Goal: Contribute content: Contribute content

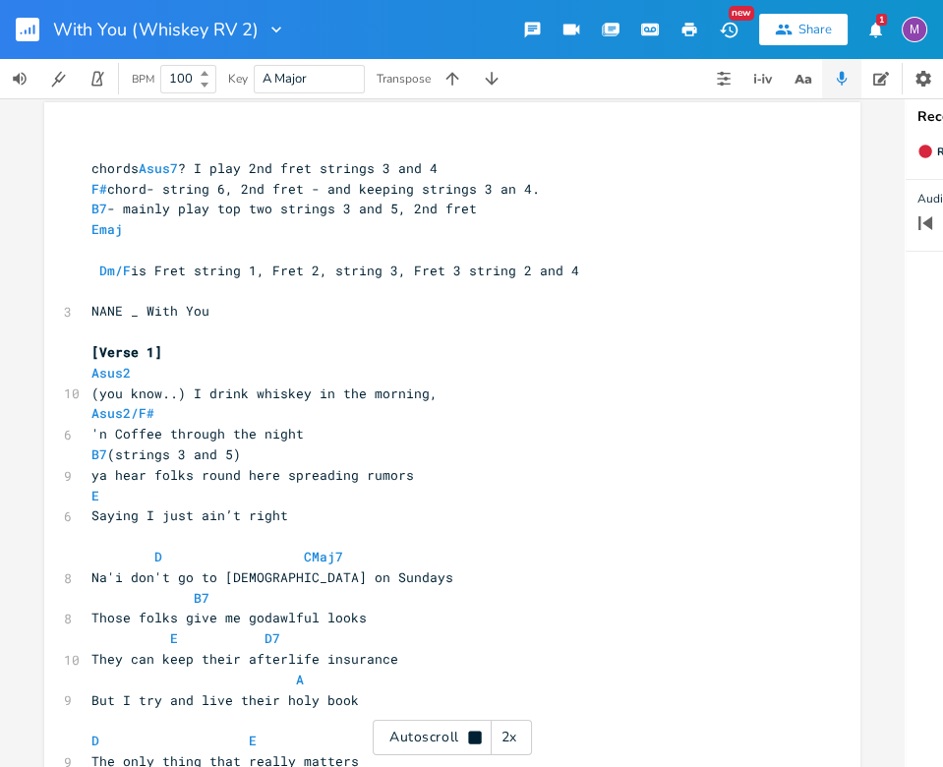
click at [31, 19] on rect "button" at bounding box center [28, 30] width 24 height 24
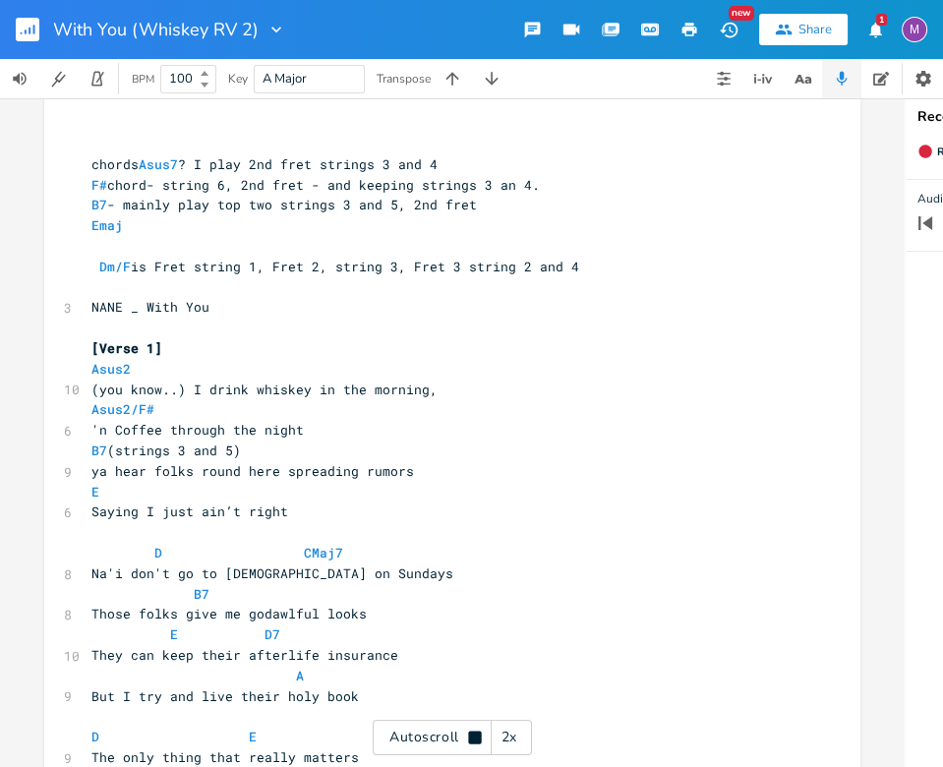
scroll to position [13, 0]
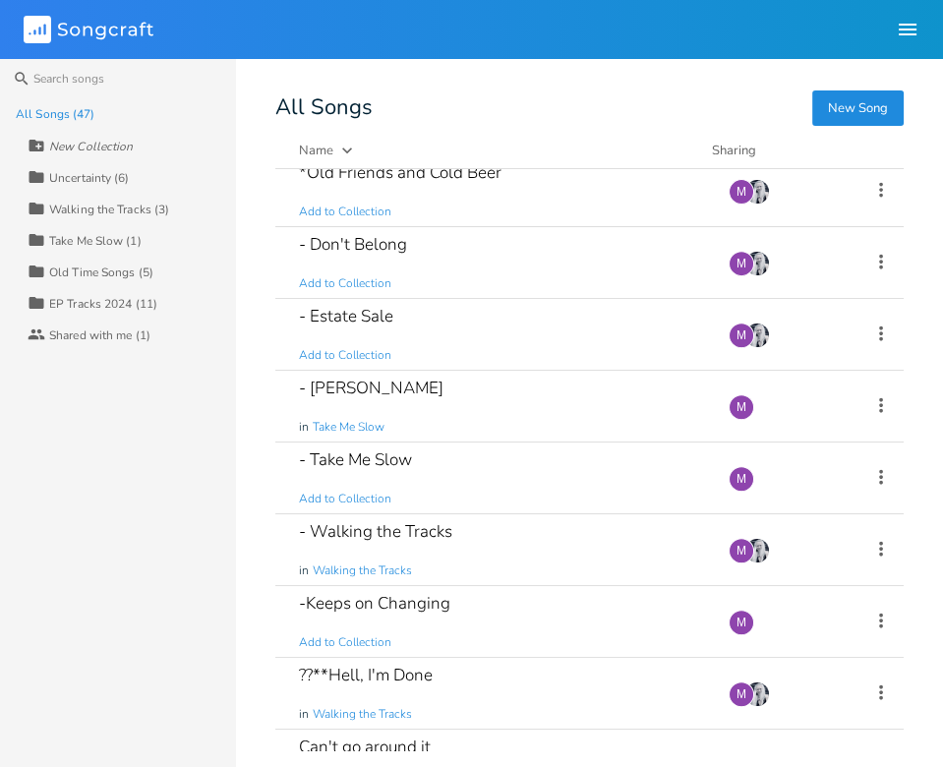
scroll to position [1037, 0]
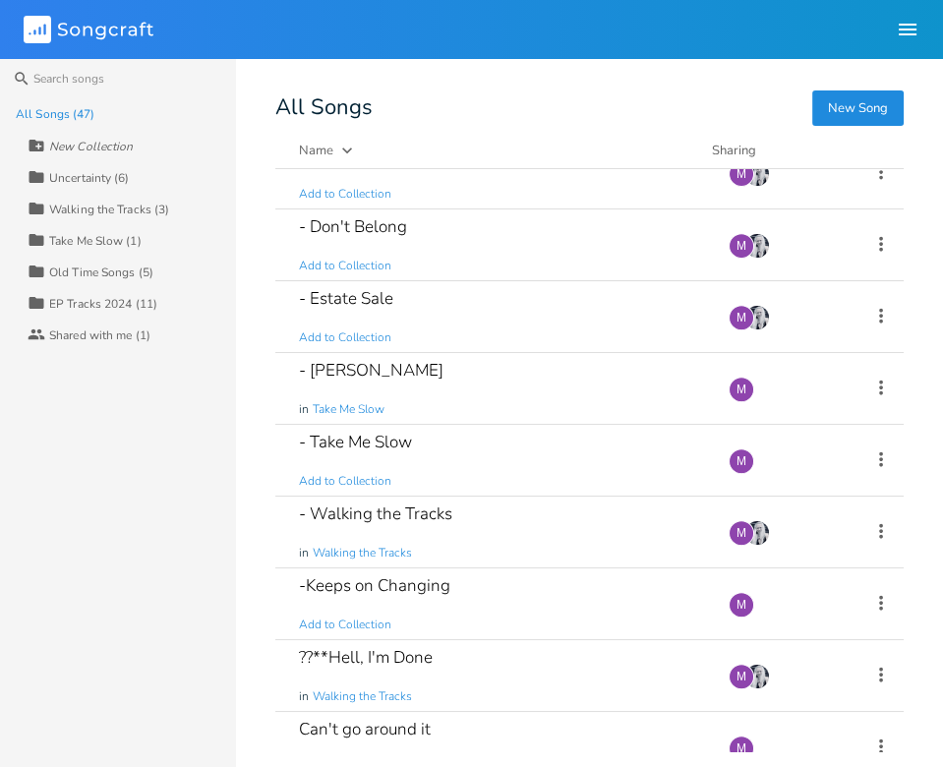
click at [392, 404] on div "- [PERSON_NAME] in Take Me Slow" at bounding box center [502, 388] width 406 height 71
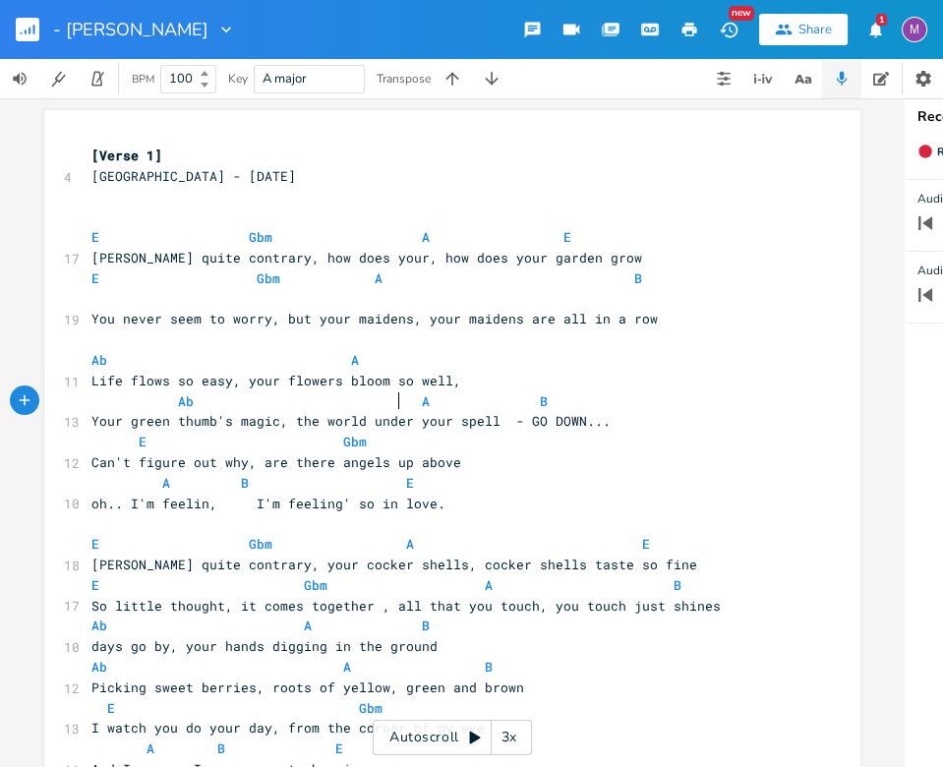
click at [392, 412] on span "Your green thumb's magic, the world under your spell - GO DOWN..." at bounding box center [350, 421] width 519 height 18
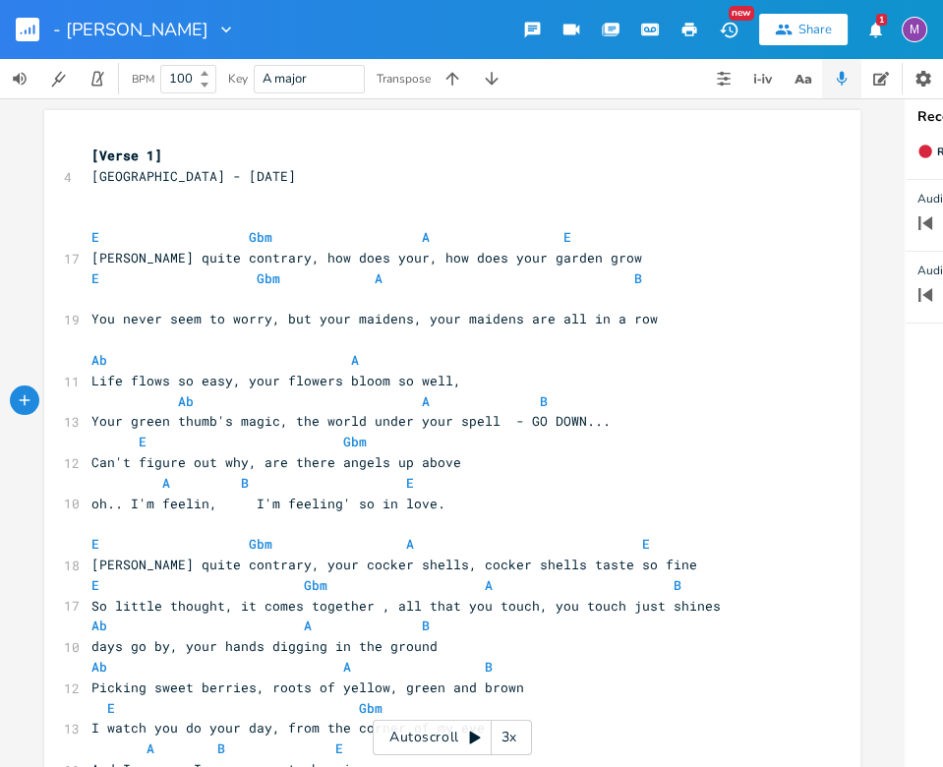
click at [392, 412] on span "Your green thumb's magic, the world under your spell - GO DOWN..." at bounding box center [350, 421] width 519 height 18
type textarea "7"
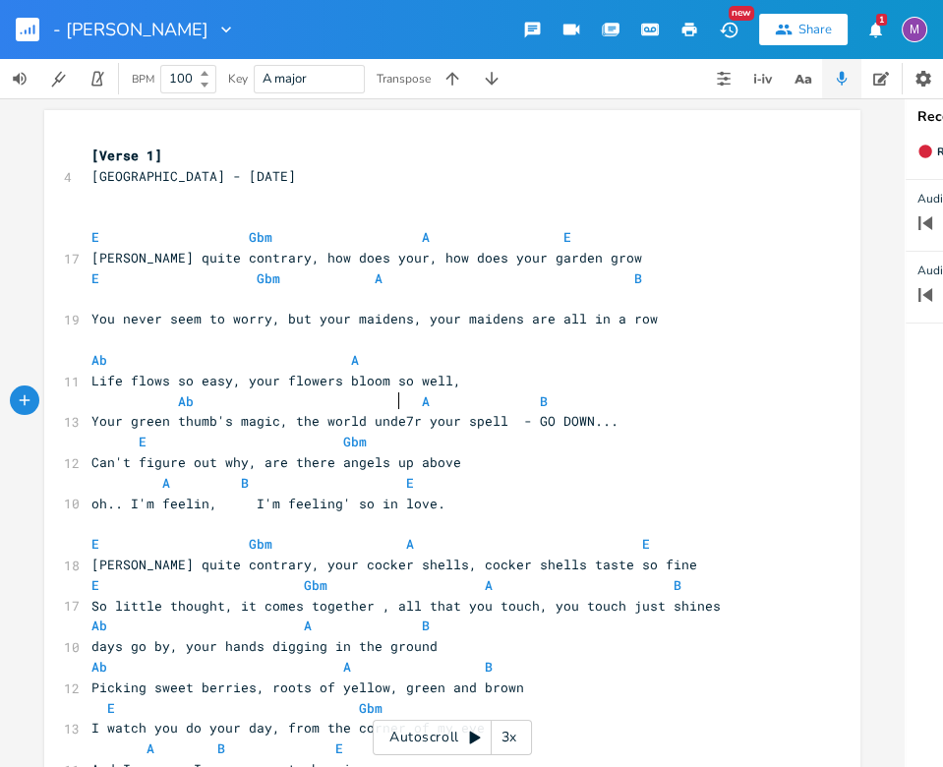
click at [389, 412] on span "Your green thumb's magic, the world unde7r your spell - GO DOWN..." at bounding box center [354, 421] width 527 height 18
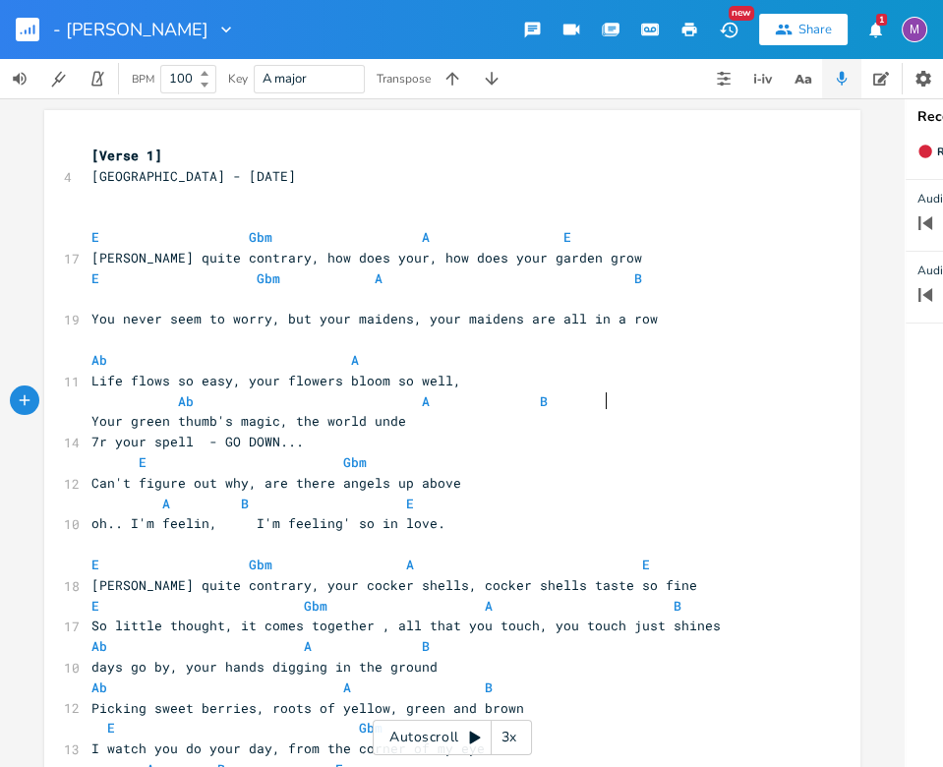
type textarea "e"
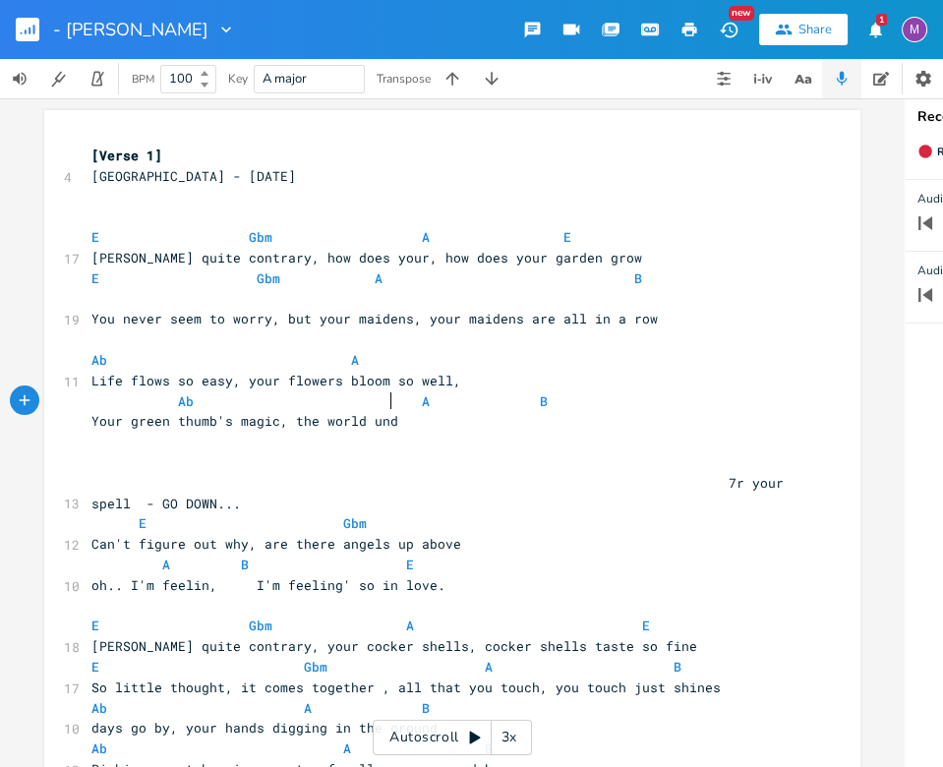
scroll to position [0, 2]
click at [385, 412] on span "Your green thumb's magic, the world und 7r your spell - GO DOWN..." at bounding box center [445, 461] width 708 height 99
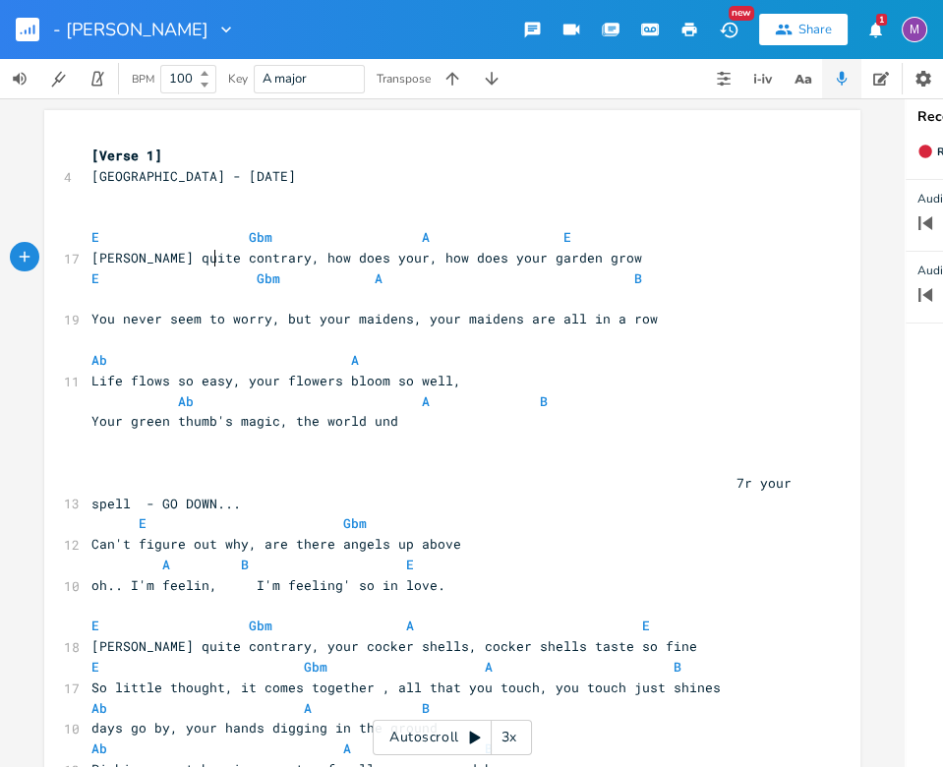
click at [209, 256] on span "[PERSON_NAME] quite contrary, how does your, how does your garden grow" at bounding box center [366, 258] width 551 height 18
type textarea "don't be"
click at [229, 231] on span "E Gbm A E" at bounding box center [331, 237] width 480 height 18
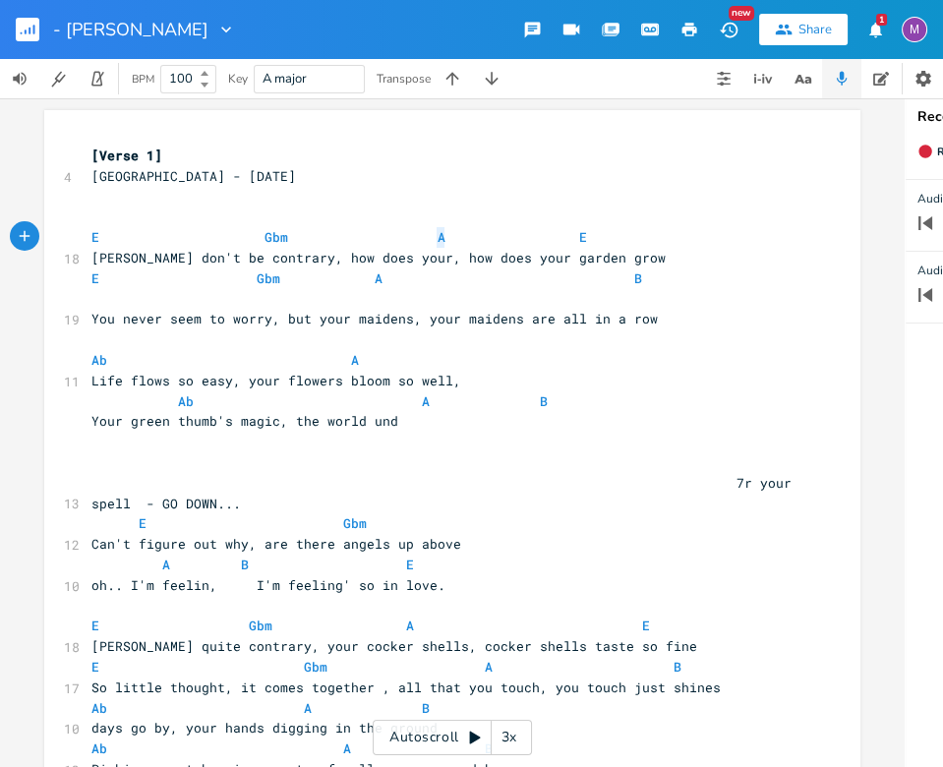
click at [435, 240] on span "E Gbm A E" at bounding box center [339, 237] width 496 height 18
click at [415, 262] on span "[PERSON_NAME] don't be contrary, how does your, how does your garden grow" at bounding box center [378, 258] width 574 height 18
type textarea "[PERSON_NAME]"
type textarea "t"
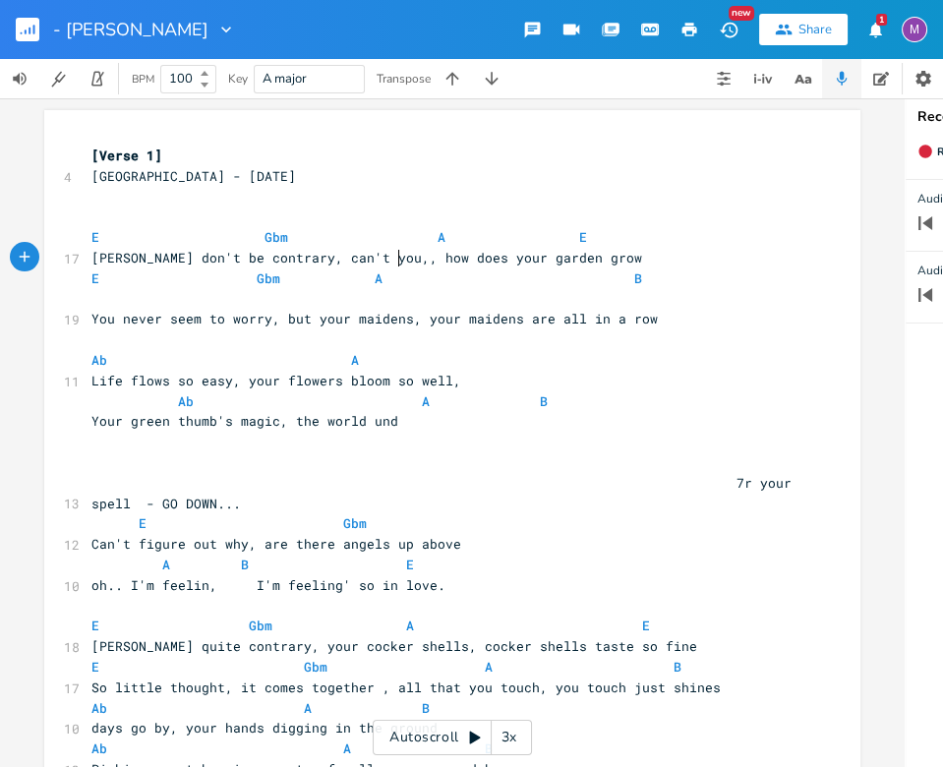
scroll to position [0, 36]
type textarea "'t you, see"
click at [500, 262] on span "[PERSON_NAME] don't be contrary, can't you, see, how does your garden grow" at bounding box center [382, 258] width 582 height 18
click at [416, 242] on span "E Gbm A E" at bounding box center [339, 237] width 496 height 18
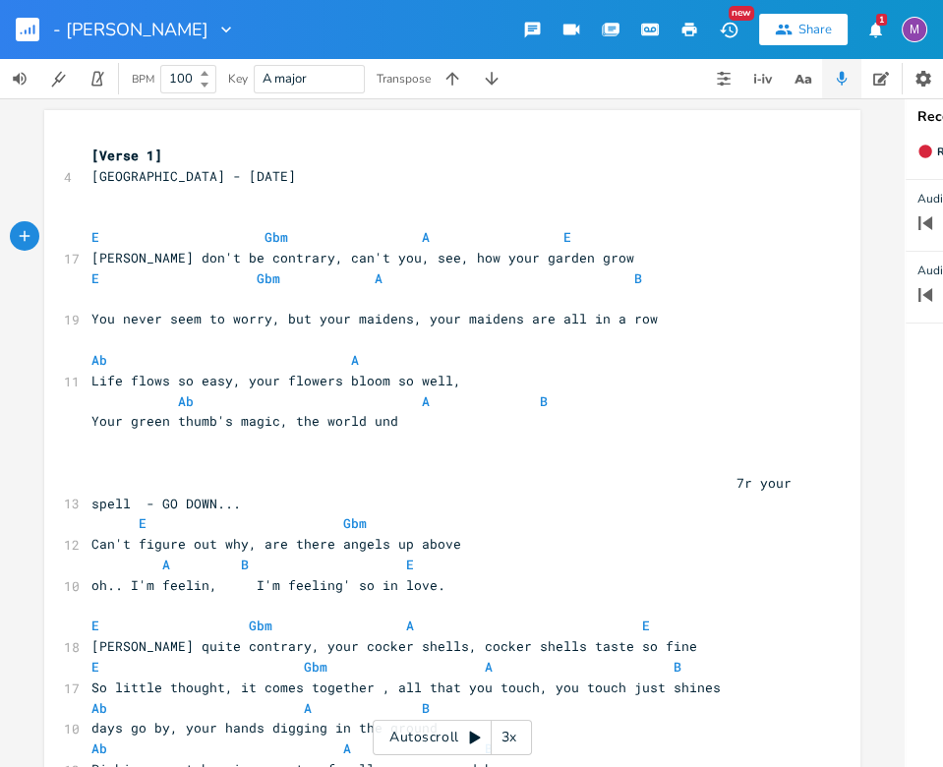
click at [461, 240] on span "E Gbm A E" at bounding box center [331, 237] width 480 height 18
click at [591, 260] on span "[PERSON_NAME] don't be contrary, can't you, see, how your garden grow" at bounding box center [362, 258] width 543 height 18
type textarea "s"
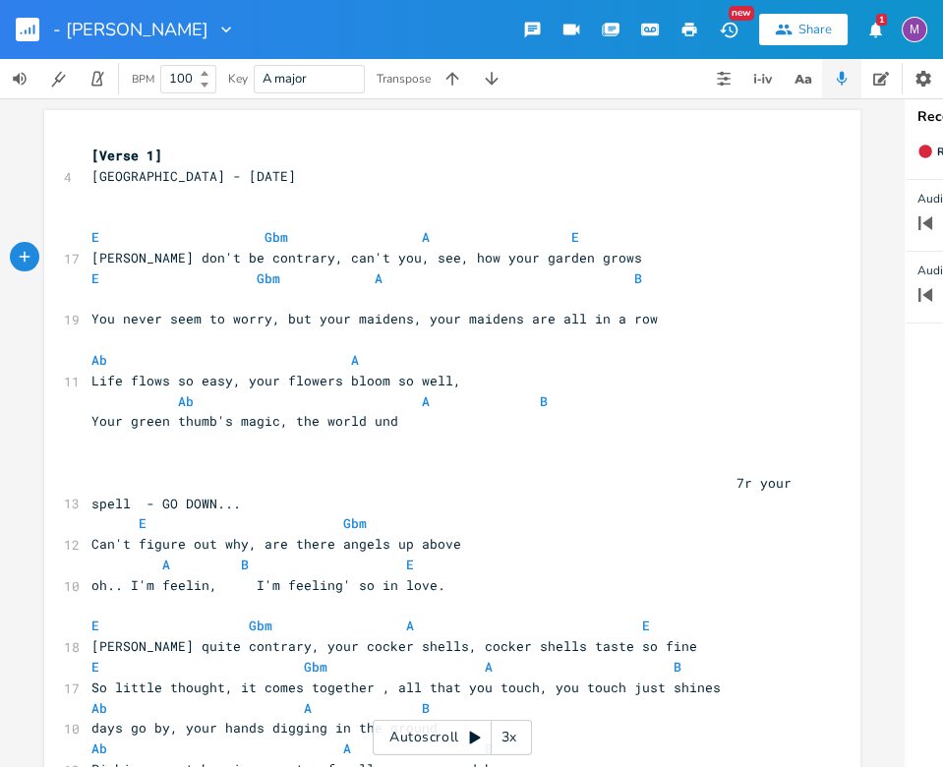
click at [243, 284] on span "E Gbm A B" at bounding box center [441, 288] width 700 height 38
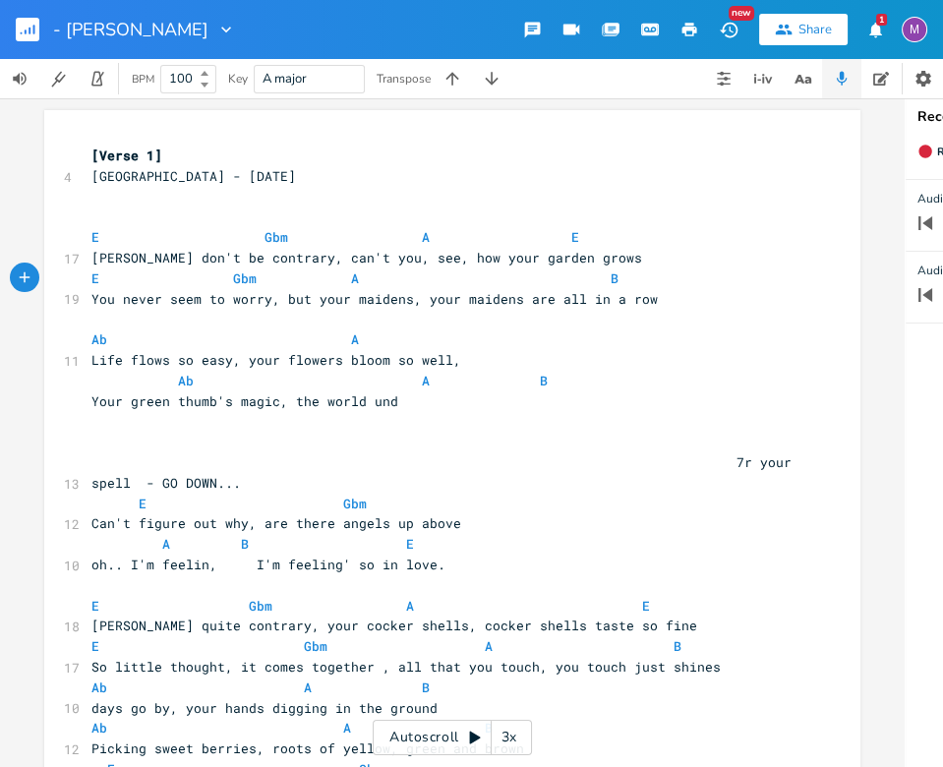
click at [299, 283] on span "E Gbm A B" at bounding box center [433, 278] width 685 height 18
click at [583, 280] on span "E Gbm A B" at bounding box center [441, 278] width 700 height 18
